Goal: Task Accomplishment & Management: Use online tool/utility

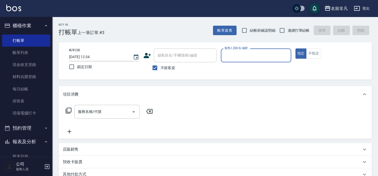
click at [254, 54] on input "服務人員姓名/編號" at bounding box center [255, 55] width 65 height 9
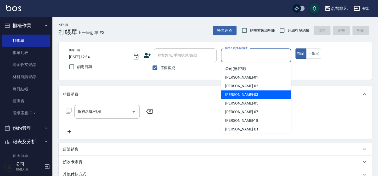
click at [251, 94] on div "[PERSON_NAME] -03" at bounding box center [256, 94] width 70 height 9
type input "[PERSON_NAME]-03"
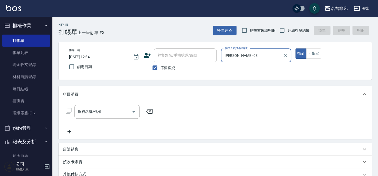
click at [67, 108] on icon at bounding box center [69, 111] width 6 height 6
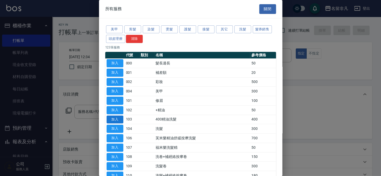
click at [115, 117] on button "加入" at bounding box center [115, 119] width 17 height 8
type input "400精油洗髮(103)"
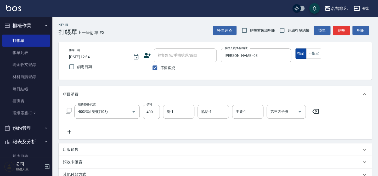
click at [300, 53] on button "指定" at bounding box center [301, 53] width 11 height 10
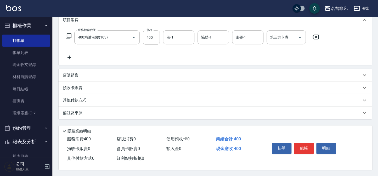
scroll to position [76, 0]
click at [301, 143] on button "結帳" at bounding box center [304, 148] width 20 height 11
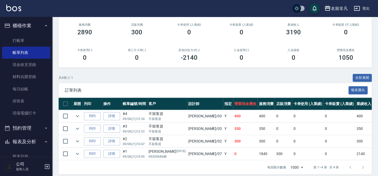
scroll to position [72, 0]
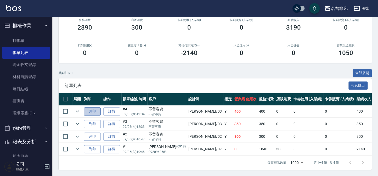
click at [93, 107] on button "列印" at bounding box center [92, 111] width 17 height 8
click at [20, 141] on button "報表及分析" at bounding box center [26, 142] width 48 height 14
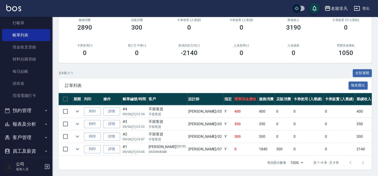
scroll to position [38, 0]
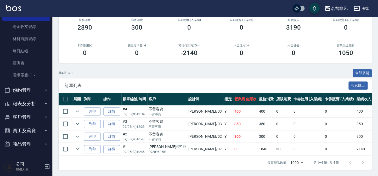
click at [24, 103] on button "報表及分析" at bounding box center [26, 104] width 48 height 14
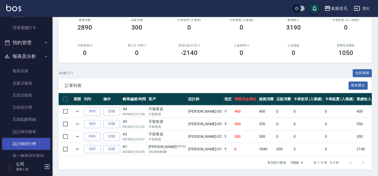
scroll to position [86, 0]
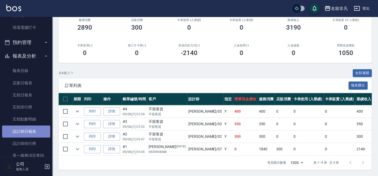
click at [29, 130] on link "設計師日報表" at bounding box center [26, 131] width 48 height 12
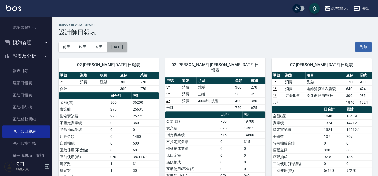
click at [127, 47] on button "[DATE]" at bounding box center [117, 47] width 20 height 10
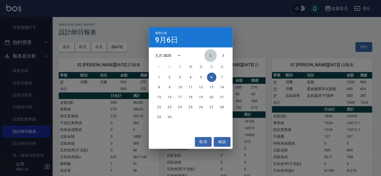
click at [209, 55] on icon "Previous month" at bounding box center [210, 55] width 6 height 6
click at [208, 117] on button "30" at bounding box center [211, 116] width 9 height 9
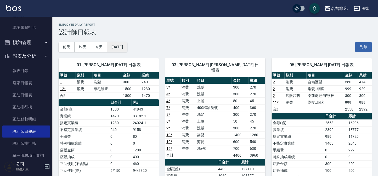
click at [127, 46] on button "[DATE]" at bounding box center [117, 47] width 20 height 10
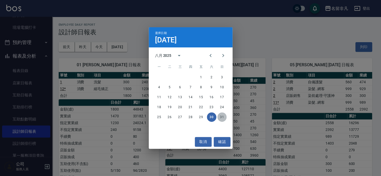
click at [220, 116] on button "31" at bounding box center [221, 116] width 9 height 9
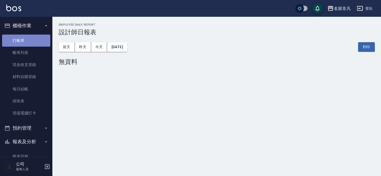
click at [26, 39] on link "打帳單" at bounding box center [26, 41] width 48 height 12
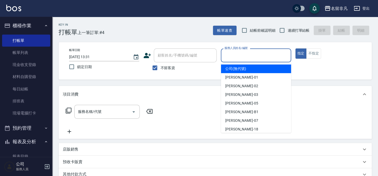
drag, startPoint x: 260, startPoint y: 53, endPoint x: 273, endPoint y: 50, distance: 12.4
click at [262, 53] on input "服務人員姓名/編號" at bounding box center [255, 55] width 65 height 9
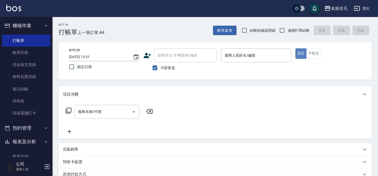
click at [301, 52] on button "指定" at bounding box center [301, 53] width 11 height 10
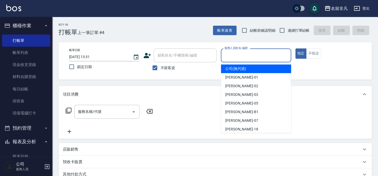
drag, startPoint x: 237, startPoint y: 54, endPoint x: 237, endPoint y: 51, distance: 3.4
click at [238, 55] on div "服務人員姓名/編號 服務人員姓名/編號" at bounding box center [256, 55] width 70 height 14
drag, startPoint x: 239, startPoint y: 51, endPoint x: 240, endPoint y: 56, distance: 4.9
click at [239, 52] on input "服務人員姓名/編號" at bounding box center [255, 55] width 65 height 9
click at [245, 56] on input "服務人員姓名/編號" at bounding box center [255, 55] width 65 height 9
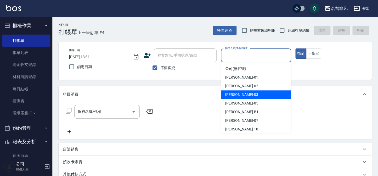
click at [245, 95] on div "[PERSON_NAME] -03" at bounding box center [256, 94] width 70 height 9
type input "[PERSON_NAME]-03"
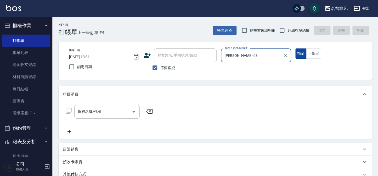
click at [299, 53] on button "指定" at bounding box center [301, 53] width 11 height 10
click at [70, 109] on icon at bounding box center [68, 110] width 6 height 6
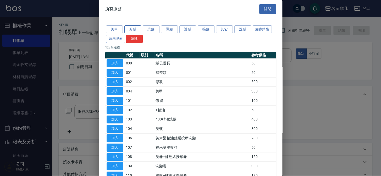
click at [132, 28] on button "剪髮" at bounding box center [132, 29] width 17 height 8
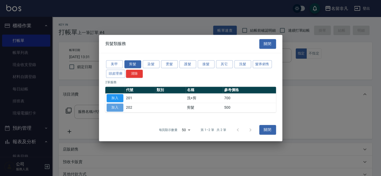
click at [119, 106] on button "加入" at bounding box center [115, 107] width 17 height 8
type input "剪髮(202)"
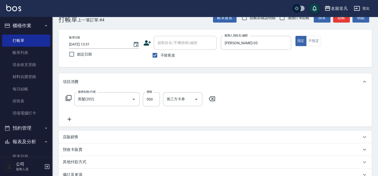
scroll to position [4, 0]
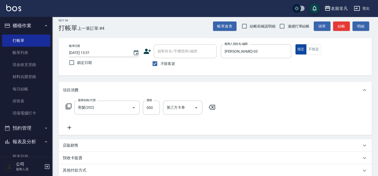
click at [302, 47] on button "指定" at bounding box center [301, 49] width 11 height 10
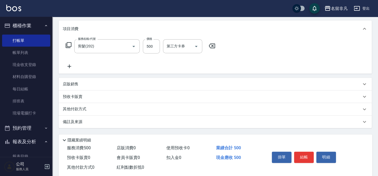
scroll to position [76, 0]
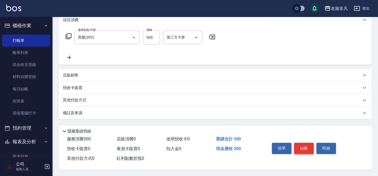
click at [300, 147] on button "結帳" at bounding box center [304, 148] width 20 height 11
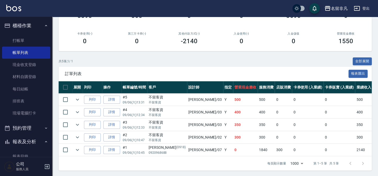
scroll to position [85, 0]
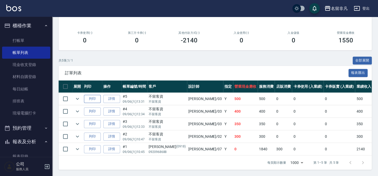
click at [92, 95] on button "列印" at bounding box center [92, 99] width 17 height 8
